Goal: Task Accomplishment & Management: Manage account settings

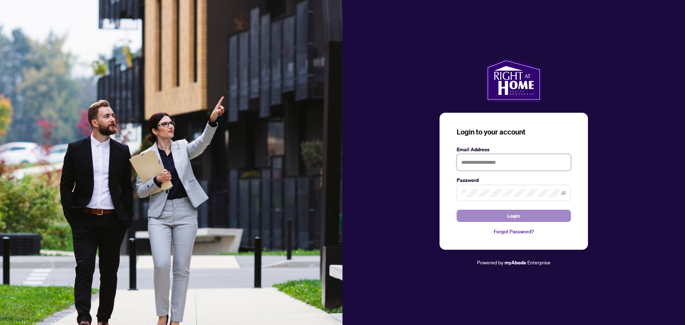
type input "**********"
click at [523, 221] on button "Login" at bounding box center [514, 216] width 114 height 12
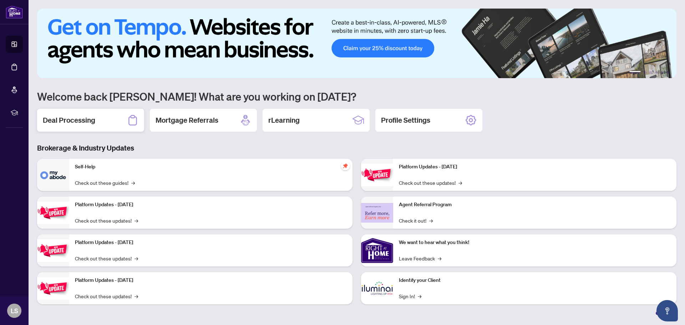
click at [75, 121] on h2 "Deal Processing" at bounding box center [69, 120] width 52 height 10
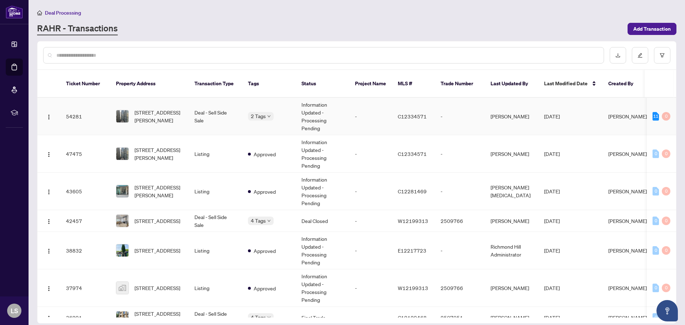
click at [149, 109] on span "[STREET_ADDRESS][PERSON_NAME]" at bounding box center [159, 117] width 49 height 16
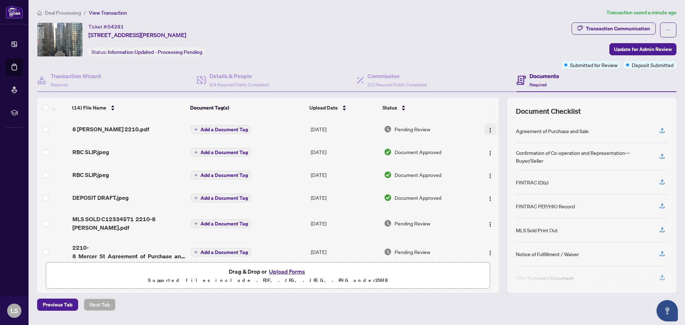
click at [489, 130] on img "button" at bounding box center [491, 130] width 6 height 6
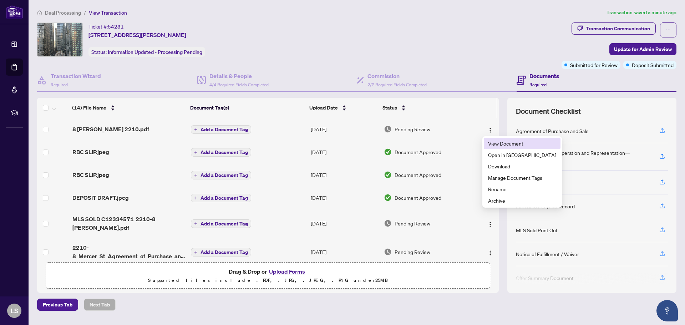
click at [514, 144] on span "View Document" at bounding box center [522, 144] width 68 height 8
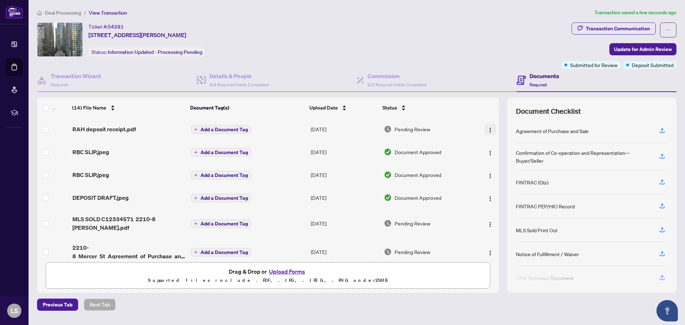
click at [489, 133] on button "button" at bounding box center [490, 129] width 11 height 11
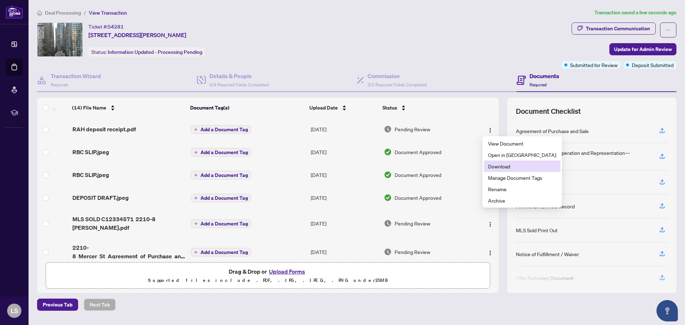
click at [500, 167] on span "Download" at bounding box center [522, 166] width 68 height 8
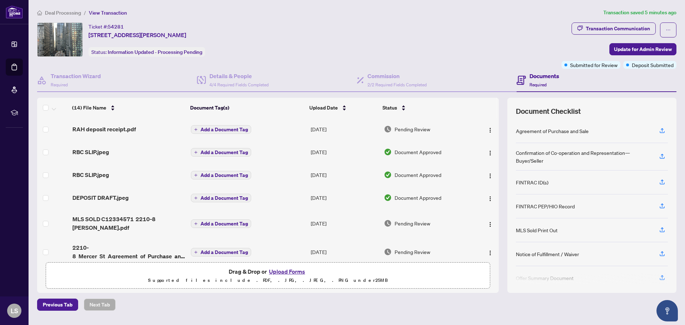
click at [573, 48] on div "Transaction Communication Update for Admin Review Submitted for Review Deposit …" at bounding box center [619, 45] width 115 height 46
click at [608, 32] on div "Transaction Communication" at bounding box center [618, 28] width 64 height 11
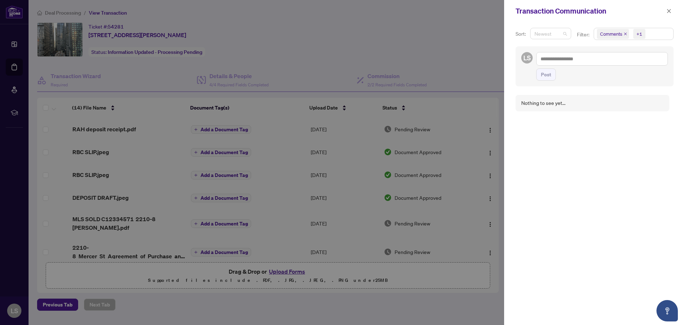
click at [563, 35] on span "Newest" at bounding box center [551, 33] width 32 height 11
click at [590, 46] on div "Filter: Comments +1" at bounding box center [626, 37] width 100 height 19
click at [613, 31] on span "Comments" at bounding box center [611, 33] width 22 height 7
click at [597, 63] on div "Comments Requirements Activity History" at bounding box center [633, 74] width 76 height 30
click at [600, 62] on span "Select Comments" at bounding box center [601, 64] width 6 height 6
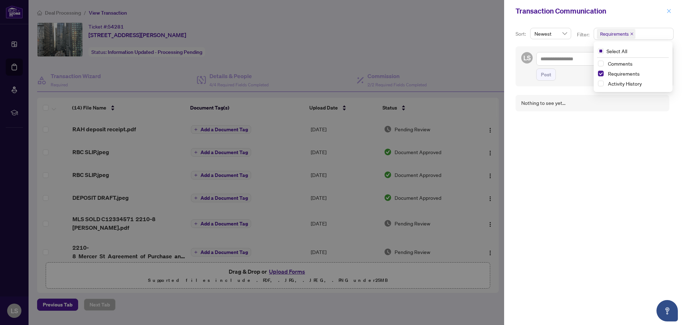
click at [673, 12] on button "button" at bounding box center [669, 11] width 9 height 9
